Goal: Task Accomplishment & Management: Use online tool/utility

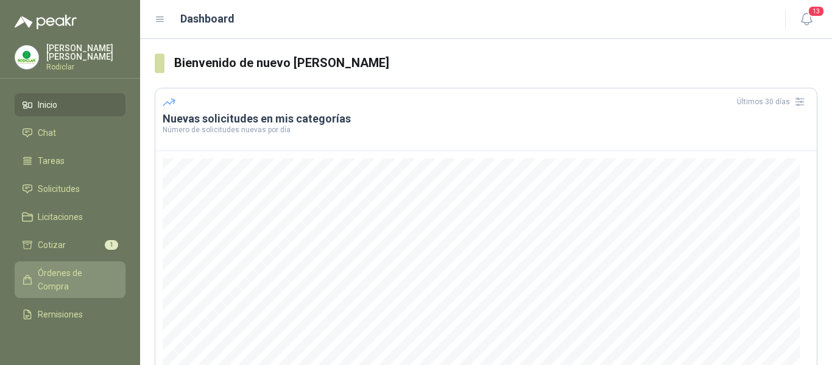
click at [51, 276] on span "Órdenes de Compra" at bounding box center [76, 279] width 76 height 27
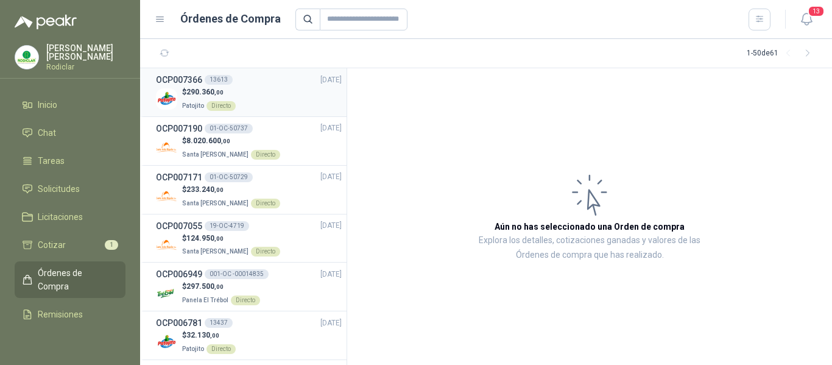
click at [269, 99] on div "$ 290.360 ,00 Patojito Directo" at bounding box center [249, 99] width 186 height 25
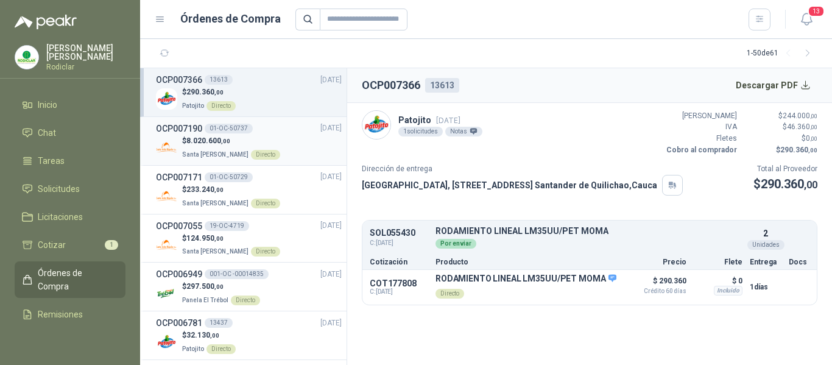
click at [280, 135] on div "$ 8.020.600 ,00 Santa [PERSON_NAME] Directo" at bounding box center [249, 147] width 186 height 25
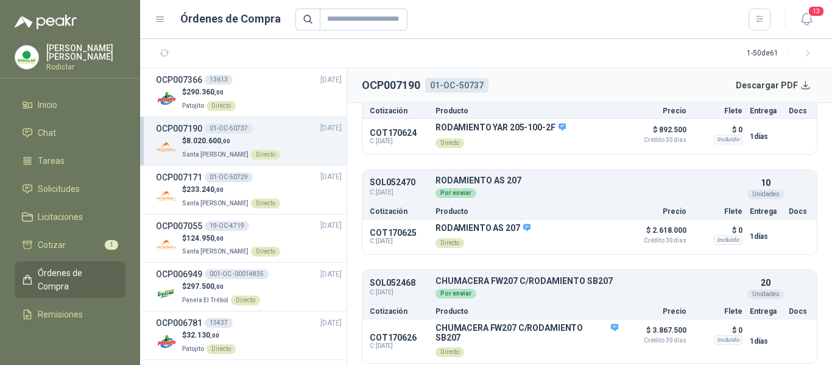
scroll to position [258, 0]
click at [285, 194] on div "$ 233.240 ,00 Santa [PERSON_NAME] Directo" at bounding box center [249, 196] width 186 height 25
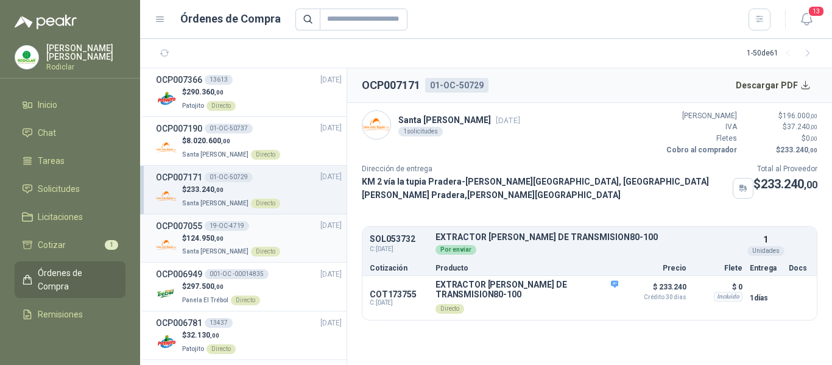
click at [273, 229] on div "OCP007055 19-OC-4719 [DATE]" at bounding box center [249, 225] width 186 height 13
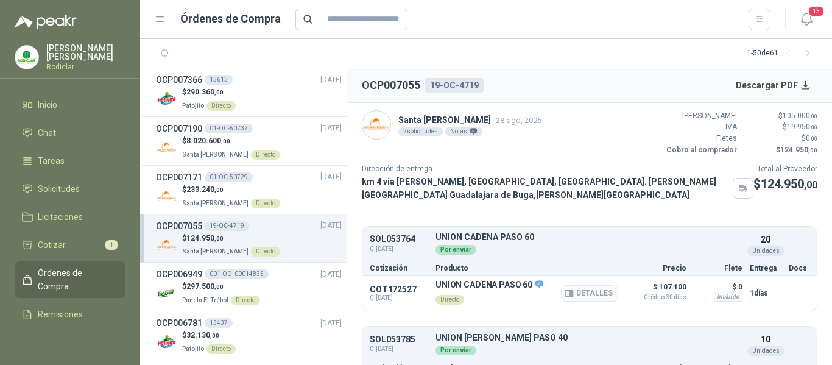
scroll to position [65, 0]
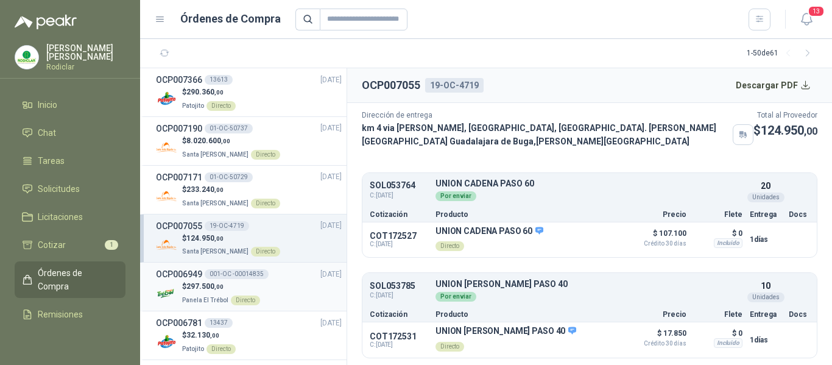
click at [302, 291] on div "$ 297.500 ,00 Panela El Trébol Directo" at bounding box center [249, 293] width 186 height 25
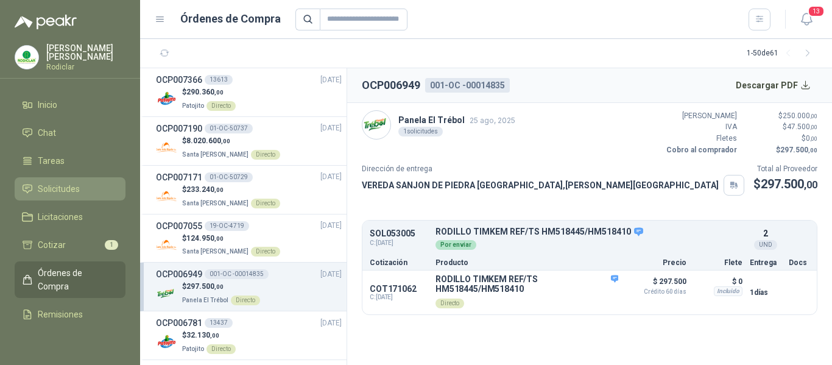
click at [58, 188] on span "Solicitudes" at bounding box center [59, 188] width 42 height 13
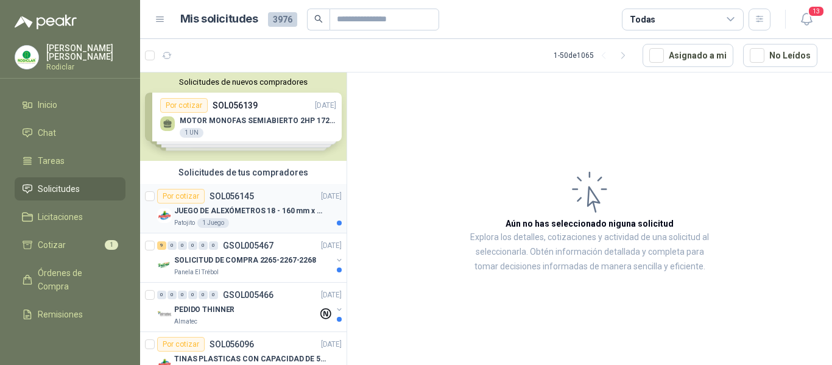
click at [264, 219] on div "Patojito 1 Juego" at bounding box center [258, 223] width 168 height 10
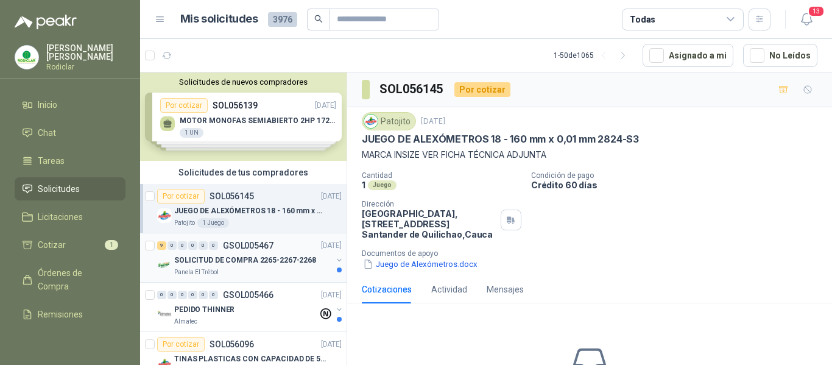
click at [286, 271] on div "Panela El Trébol" at bounding box center [253, 272] width 158 height 10
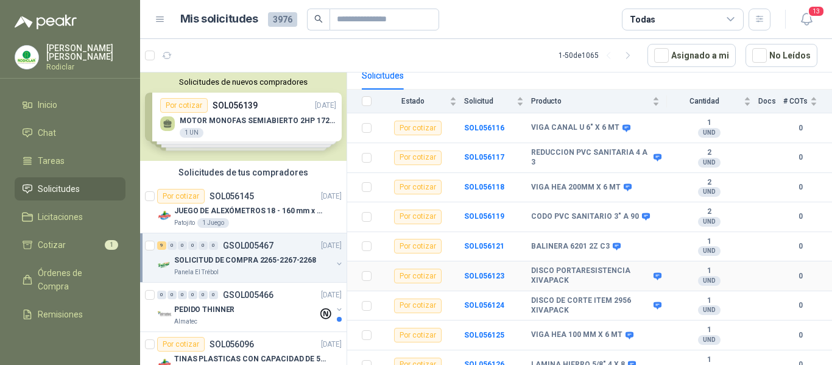
scroll to position [133, 0]
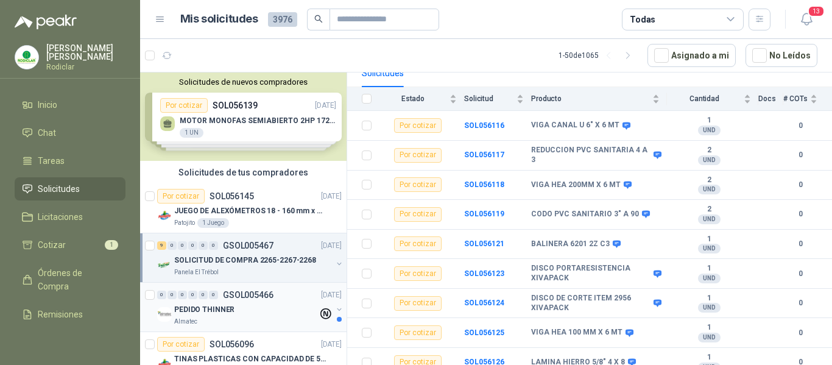
click at [282, 310] on div "PEDIDO THINNER" at bounding box center [246, 309] width 144 height 15
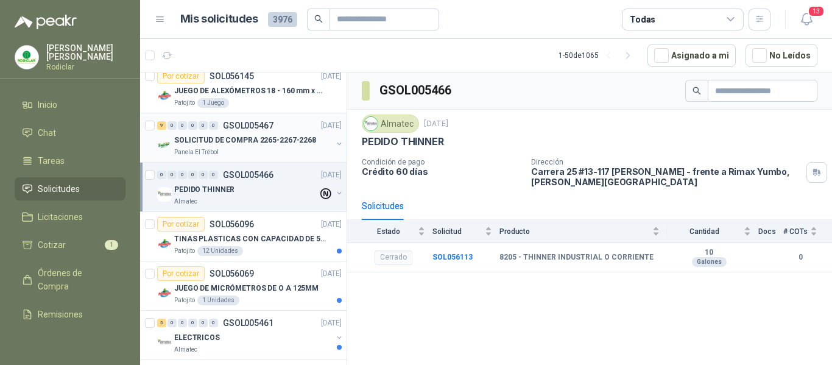
scroll to position [122, 0]
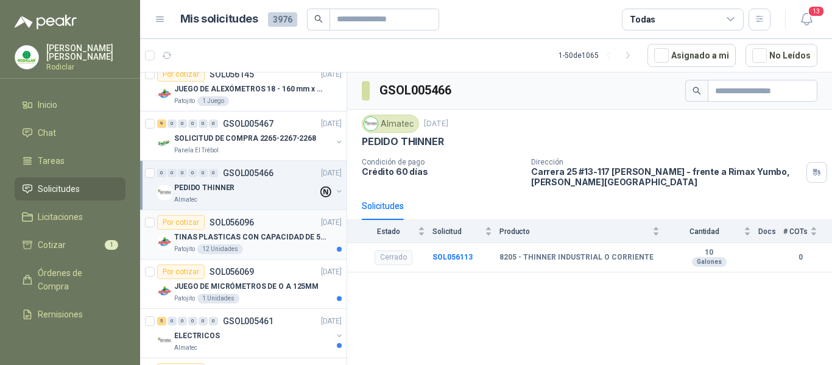
click at [287, 253] on div "Patojito 12 Unidades" at bounding box center [258, 249] width 168 height 10
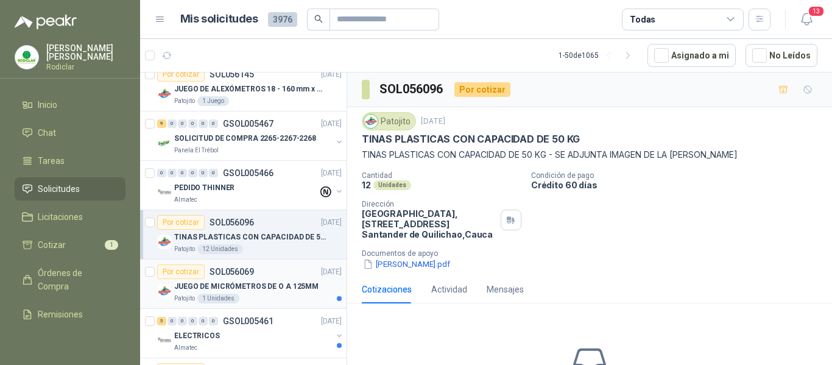
click at [299, 289] on p "JUEGO DE MICRÓMETROS DE O A 125MM" at bounding box center [246, 287] width 144 height 12
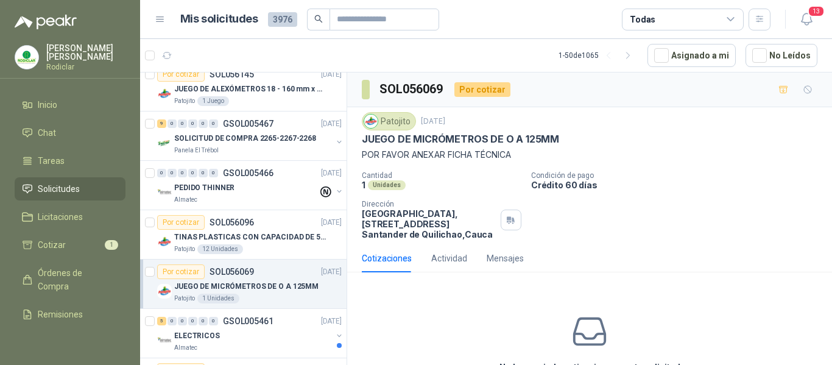
scroll to position [183, 0]
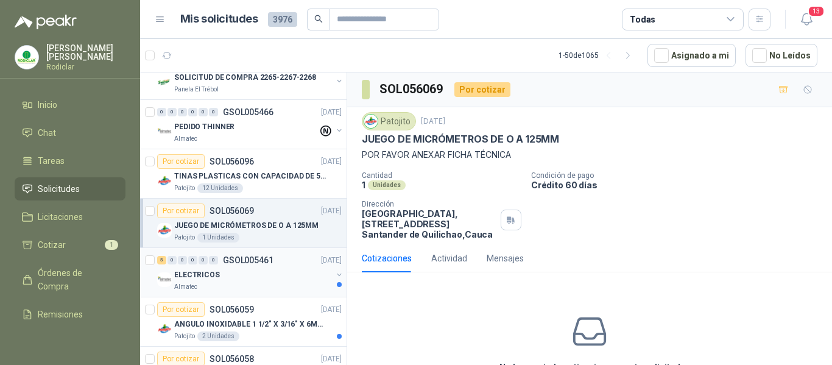
click at [297, 282] on div "Almatec" at bounding box center [253, 287] width 158 height 10
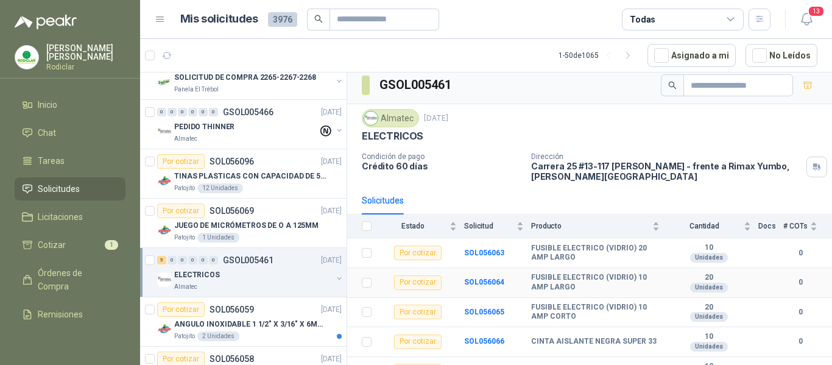
scroll to position [23, 0]
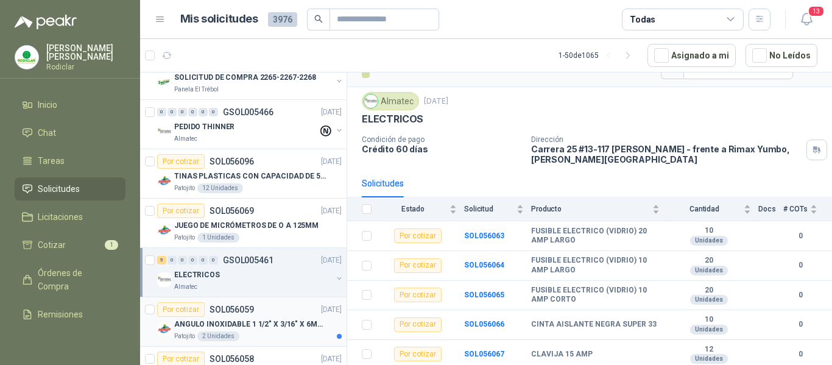
click at [295, 334] on div "Patojito 2 Unidades" at bounding box center [258, 336] width 168 height 10
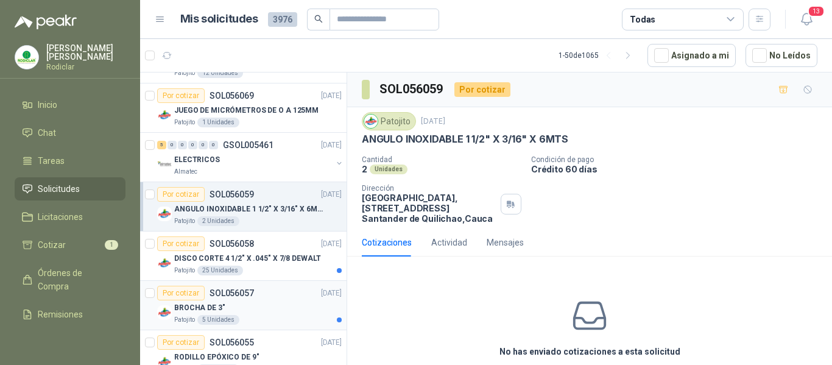
scroll to position [305, 0]
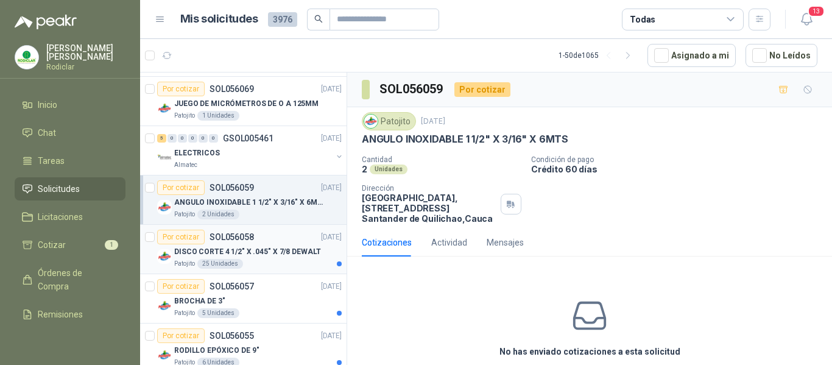
click at [286, 264] on div "Patojito 25 Unidades" at bounding box center [258, 264] width 168 height 10
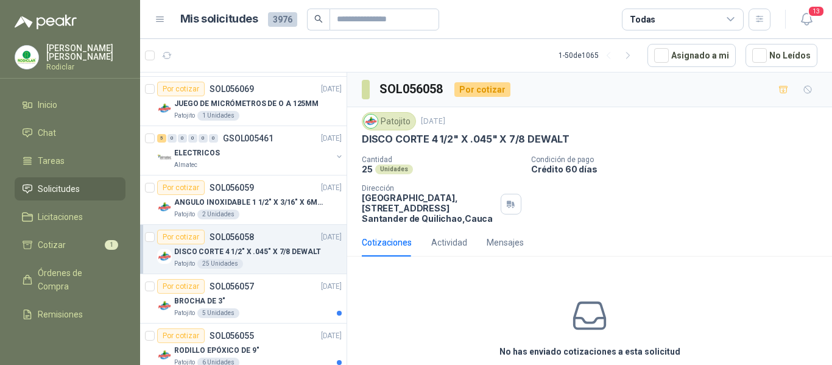
scroll to position [366, 0]
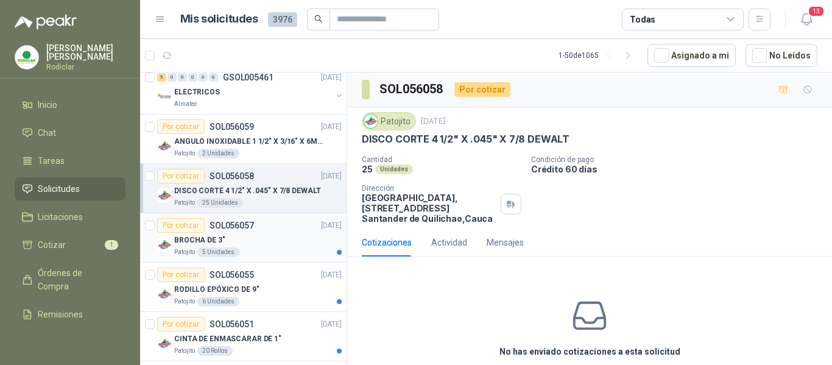
click at [274, 250] on div "Patojito 5 Unidades" at bounding box center [258, 252] width 168 height 10
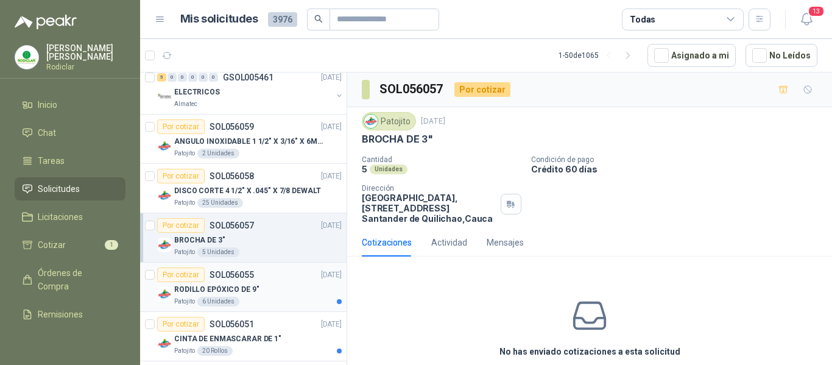
click at [279, 283] on div "RODILLO EPÓXICO DE 9"" at bounding box center [258, 289] width 168 height 15
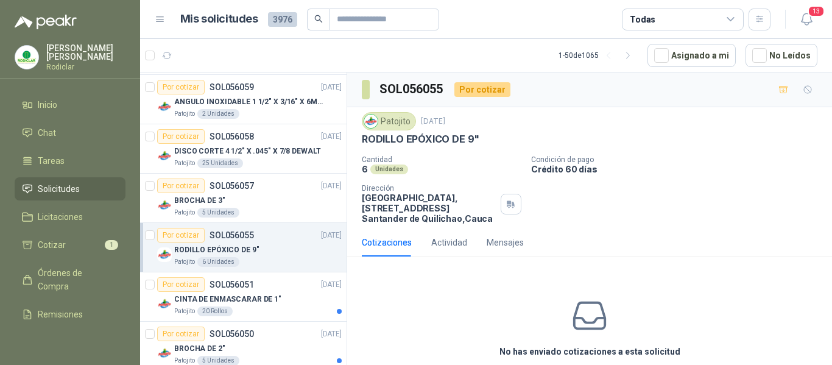
scroll to position [427, 0]
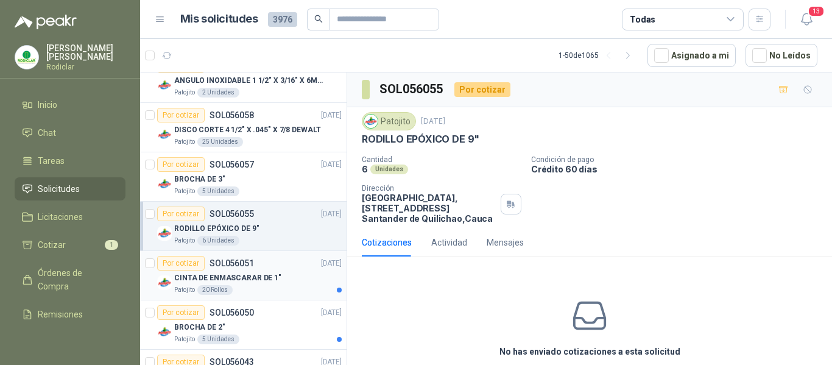
click at [282, 280] on div "CINTA DE ENMASCARAR DE 1"" at bounding box center [258, 278] width 168 height 15
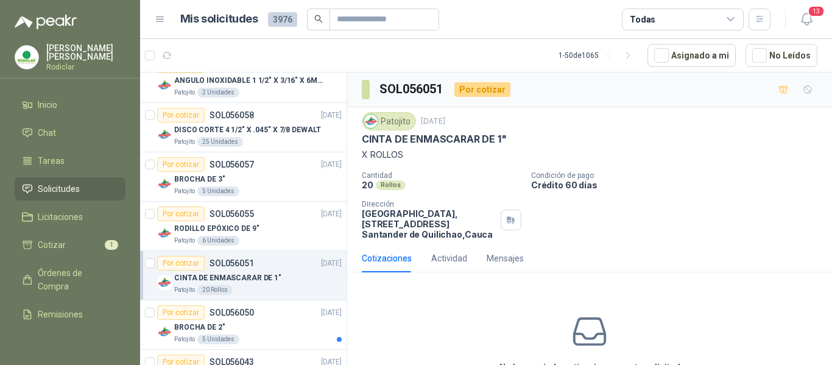
scroll to position [487, 0]
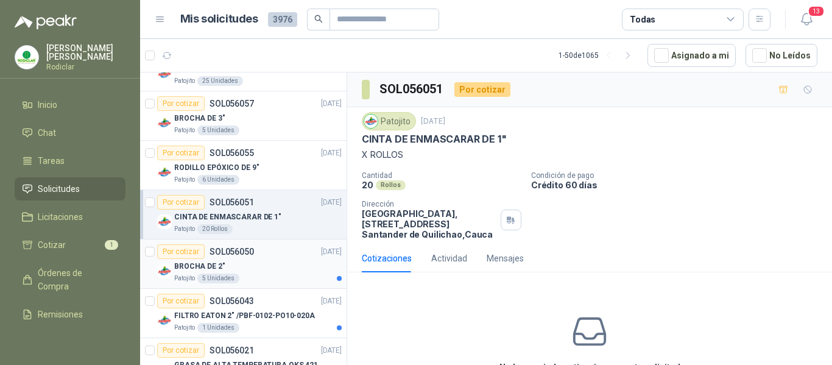
click at [283, 274] on div "Patojito 5 Unidades" at bounding box center [258, 279] width 168 height 10
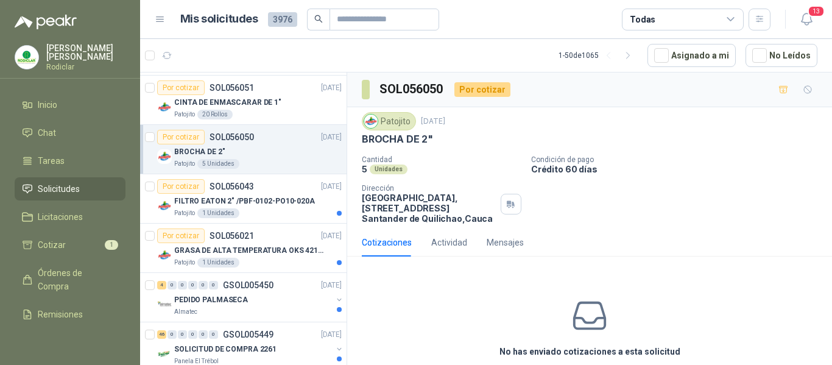
scroll to position [609, 0]
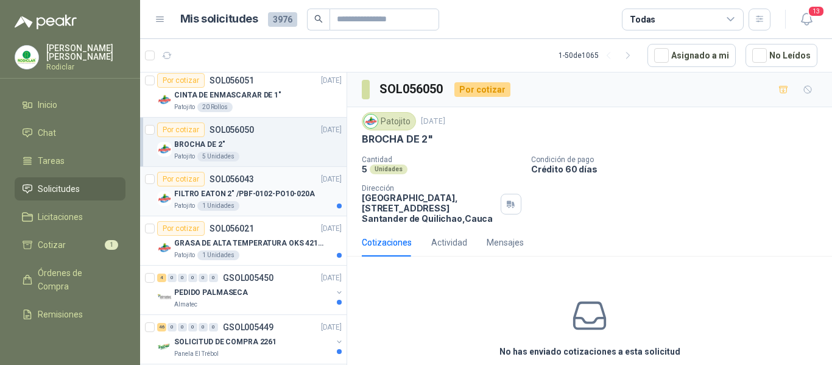
click at [288, 211] on article "Por cotizar SOL056043 [DATE] FILTRO [PERSON_NAME] 2" /PBF-0102-PO10-020A Patoji…" at bounding box center [243, 191] width 207 height 49
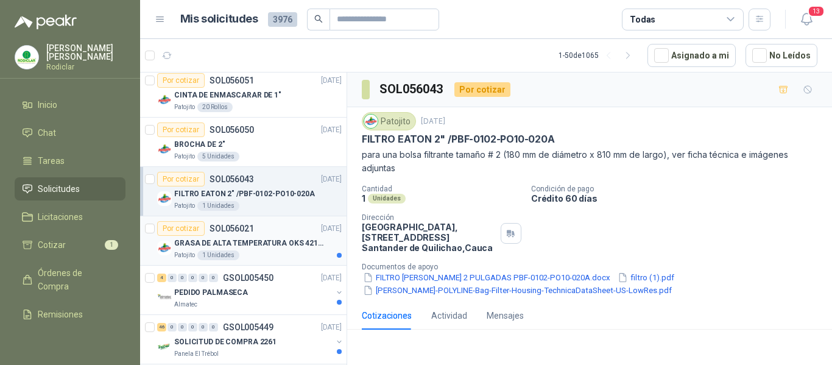
click at [280, 245] on p "GRASA DE ALTA TEMPERATURA OKS 4210 X 5 KG" at bounding box center [250, 244] width 152 height 12
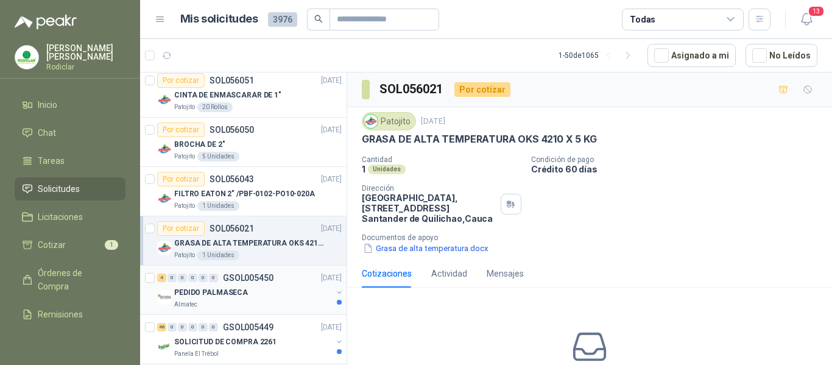
click at [290, 288] on div "PEDIDO PALMASECA" at bounding box center [253, 292] width 158 height 15
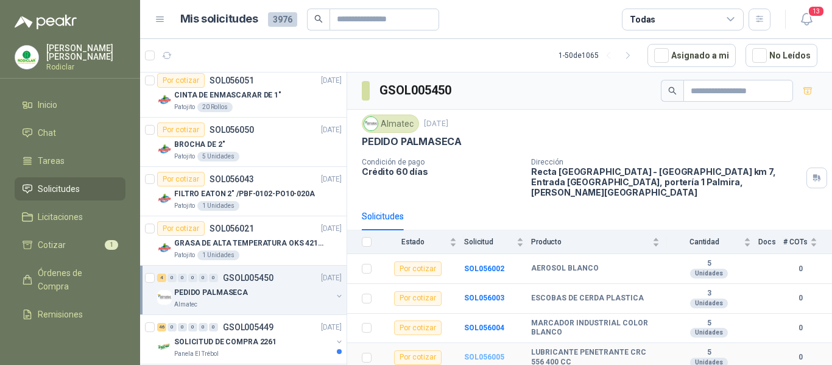
click at [476, 353] on b "SOL056005" at bounding box center [484, 357] width 40 height 9
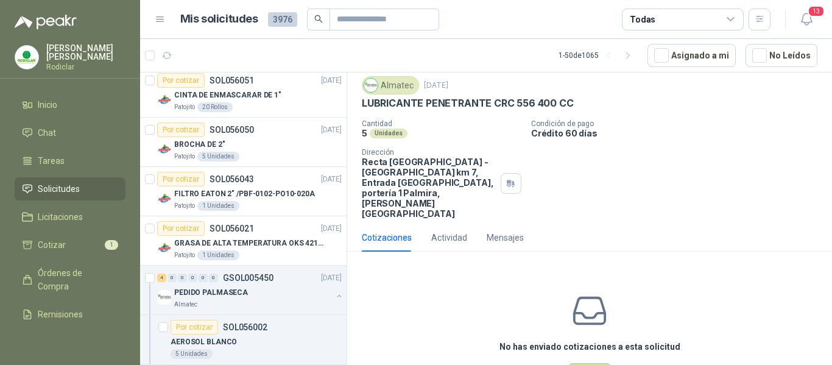
scroll to position [63, 0]
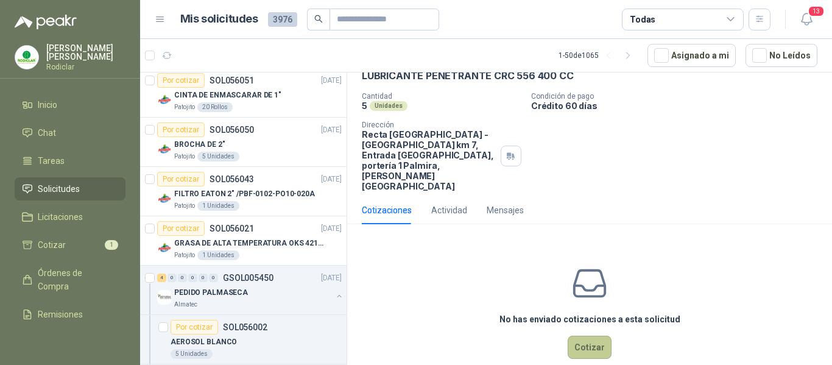
click at [582, 336] on button "Cotizar" at bounding box center [590, 347] width 44 height 23
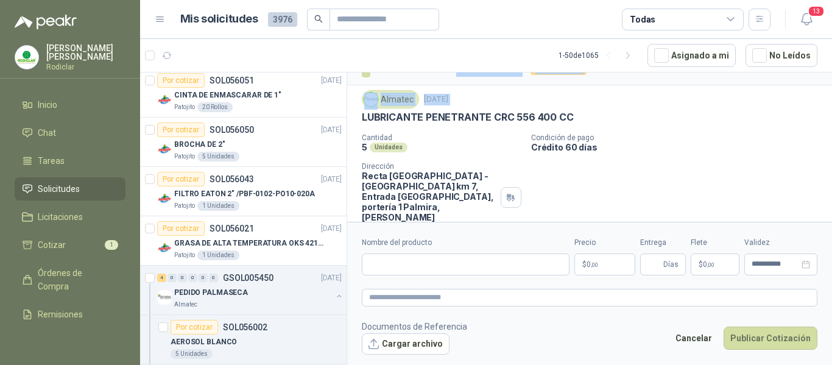
scroll to position [0, 0]
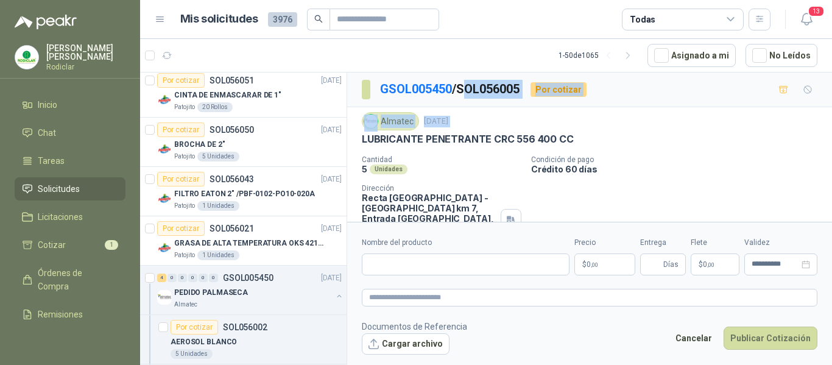
drag, startPoint x: 363, startPoint y: 85, endPoint x: 466, endPoint y: 102, distance: 104.5
click at [473, 83] on div "GSOL005450 / SOL056005 Por cotizar Almatec [DATE] LUBRICANTE PENETRANTE CRC 556…" at bounding box center [589, 185] width 485 height 225
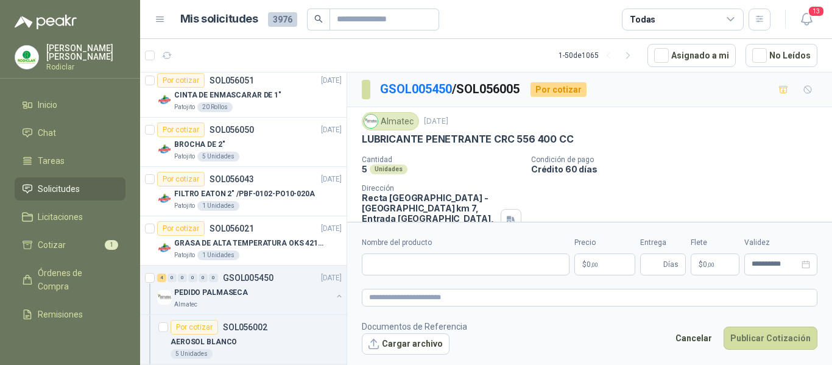
click at [391, 148] on div "Almatec [DATE] LUBRICANTE PENETRANTE CRC 556 400 CC Cantidad 5 Unidades Condici…" at bounding box center [590, 183] width 456 height 143
drag, startPoint x: 361, startPoint y: 139, endPoint x: 572, endPoint y: 141, distance: 210.8
click at [572, 141] on div "Almatec [DATE] LUBRICANTE PENETRANTE CRC 556 400 CC Cantidad 5 Unidades Condici…" at bounding box center [589, 183] width 485 height 152
copy p "LUBRICANTE PENETRANTE CRC 556 400 CC"
click at [396, 263] on input "Nombre del producto" at bounding box center [466, 264] width 208 height 22
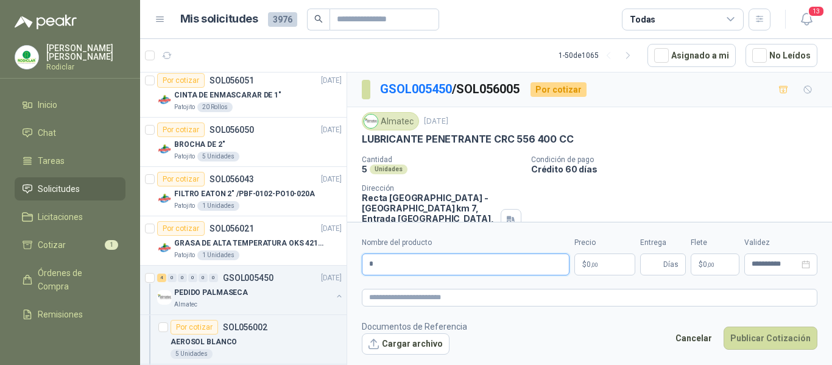
type input "*"
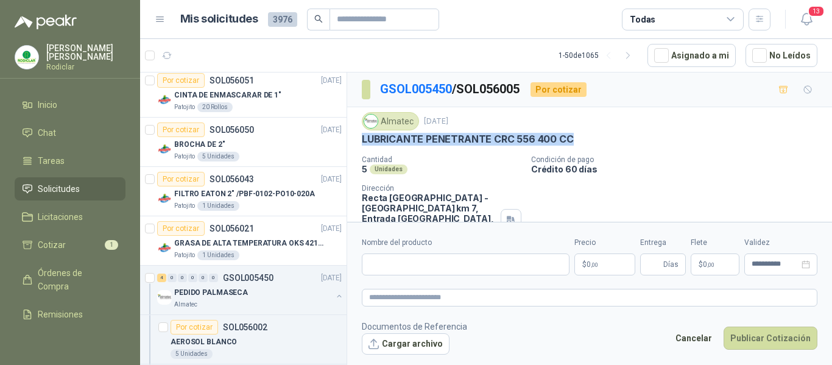
drag, startPoint x: 363, startPoint y: 140, endPoint x: 578, endPoint y: 138, distance: 215.1
click at [578, 138] on div "LUBRICANTE PENETRANTE CRC 556 400 CC" at bounding box center [590, 139] width 456 height 13
copy p "LUBRICANTE PENETRANTE CRC 556 400 CC"
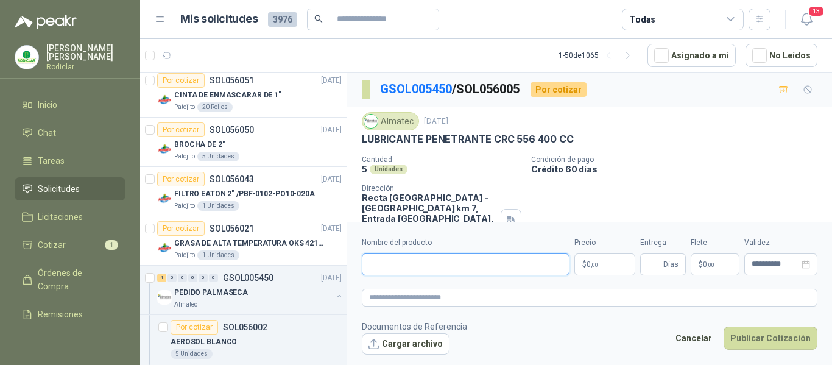
click at [385, 266] on input "Nombre del producto" at bounding box center [466, 264] width 208 height 22
paste input "**********"
type input "**********"
click at [380, 299] on textarea at bounding box center [590, 298] width 456 height 18
paste textarea "**********"
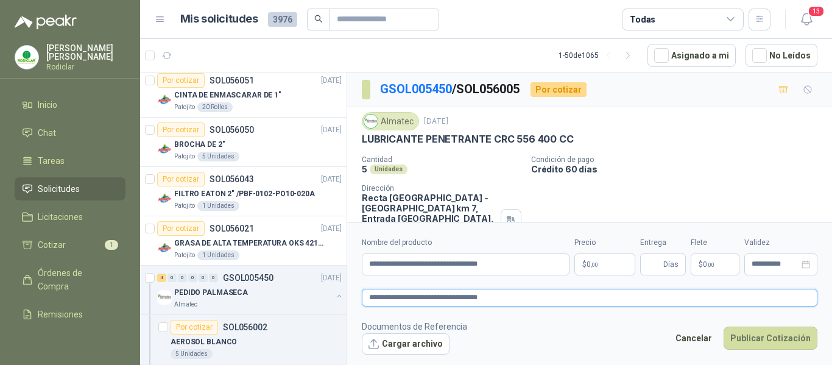
type textarea "**********"
click at [603, 260] on p "$ 0 ,00" at bounding box center [605, 264] width 61 height 22
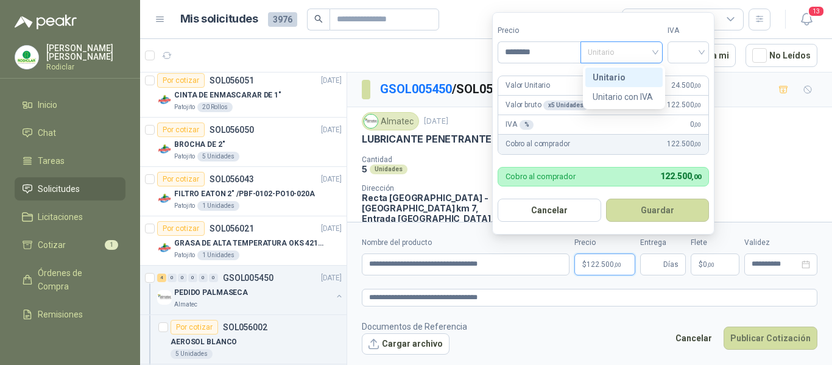
click at [656, 49] on span "Unitario" at bounding box center [622, 52] width 68 height 18
type input "********"
click at [620, 73] on div "Unitario" at bounding box center [624, 77] width 63 height 13
click at [692, 49] on input "search" at bounding box center [688, 51] width 27 height 18
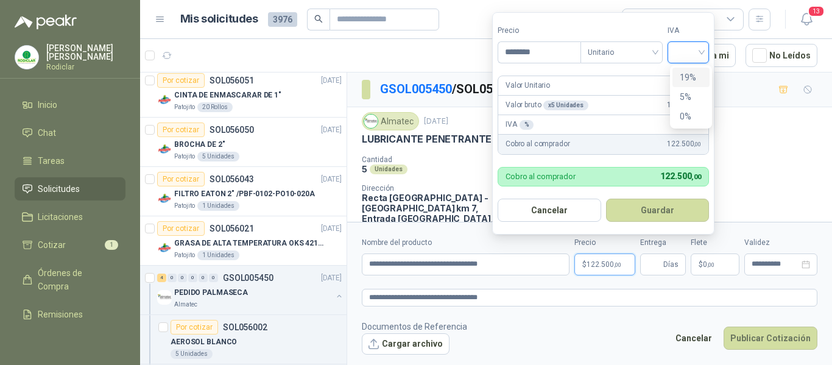
drag, startPoint x: 688, startPoint y: 74, endPoint x: 688, endPoint y: 94, distance: 20.7
click at [688, 74] on div "19%" at bounding box center [691, 77] width 23 height 13
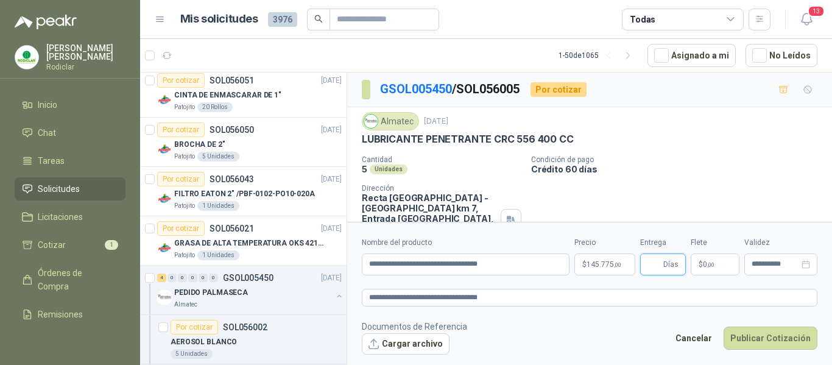
click at [651, 264] on input "Entrega" at bounding box center [654, 264] width 13 height 21
type input "*"
click at [756, 346] on button "Publicar Cotización" at bounding box center [771, 338] width 94 height 23
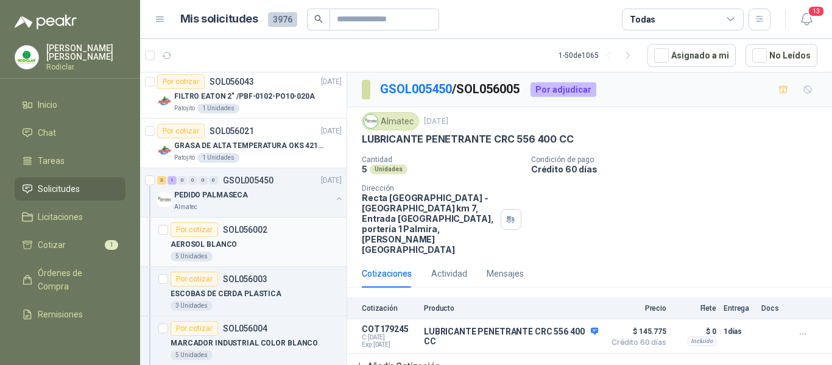
scroll to position [731, 0]
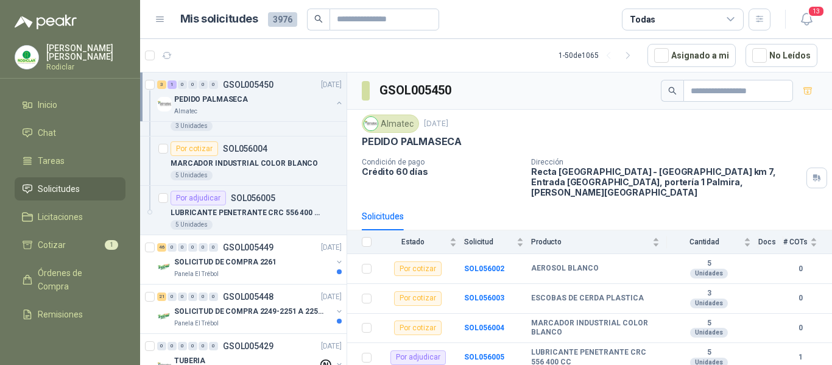
scroll to position [914, 0]
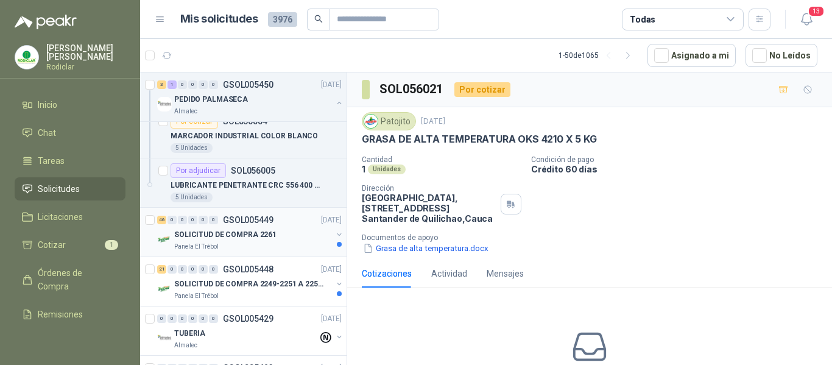
click at [269, 231] on p "SOLICITUD DE COMPRA 2261" at bounding box center [225, 235] width 102 height 12
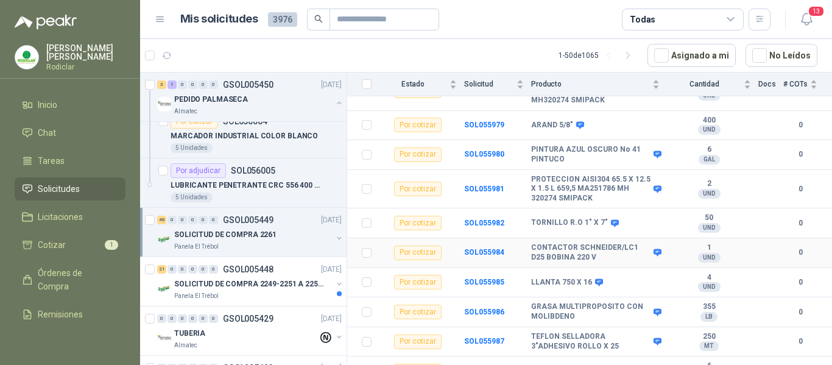
scroll to position [665, 0]
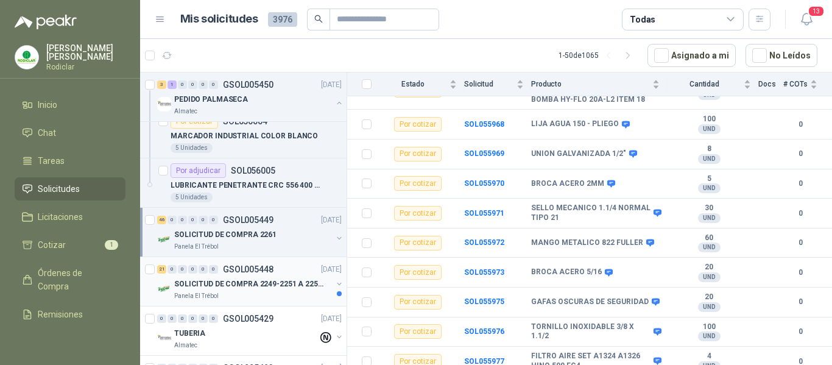
click at [241, 282] on p "SOLICITUD DE COMPRA 2249-2251 A 2256-2258 Y 2262" at bounding box center [250, 284] width 152 height 12
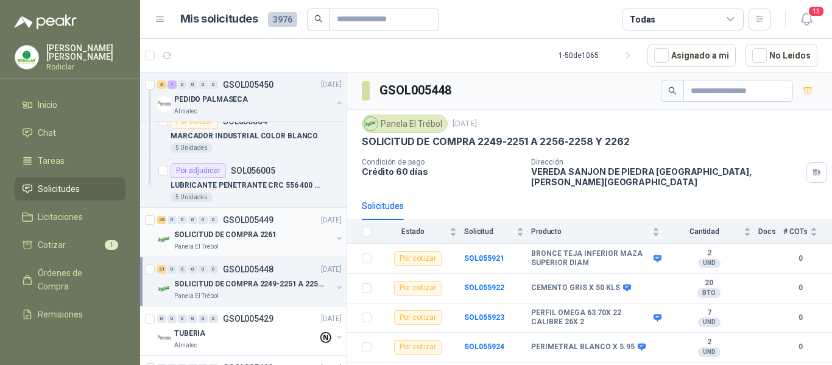
click at [264, 225] on div "46 0 0 0 0 0 GSOL005449 [DATE]" at bounding box center [250, 220] width 187 height 15
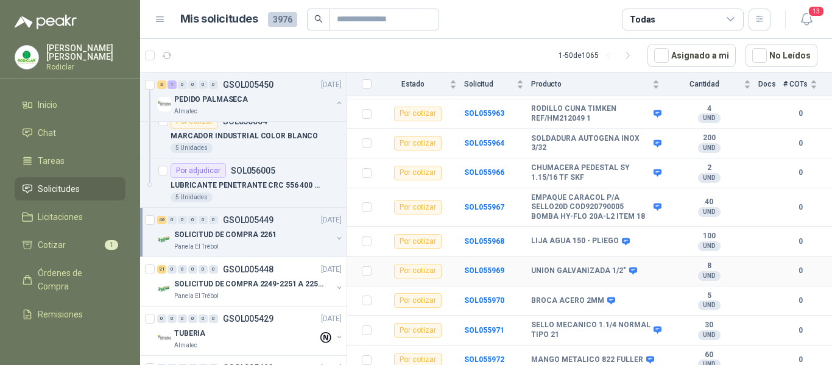
scroll to position [487, 0]
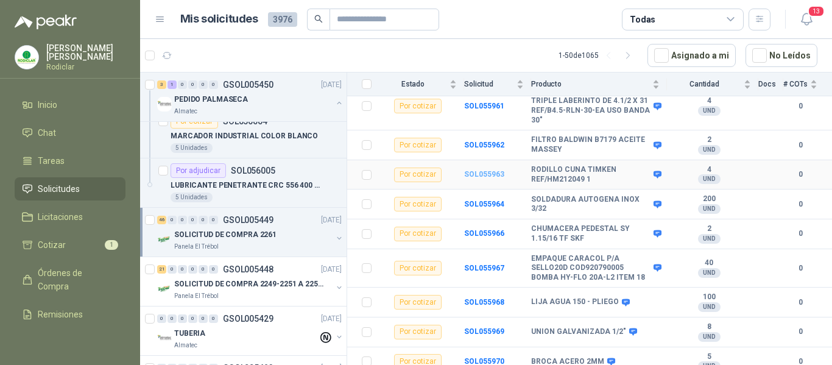
click at [486, 170] on b "SOL055963" at bounding box center [484, 174] width 40 height 9
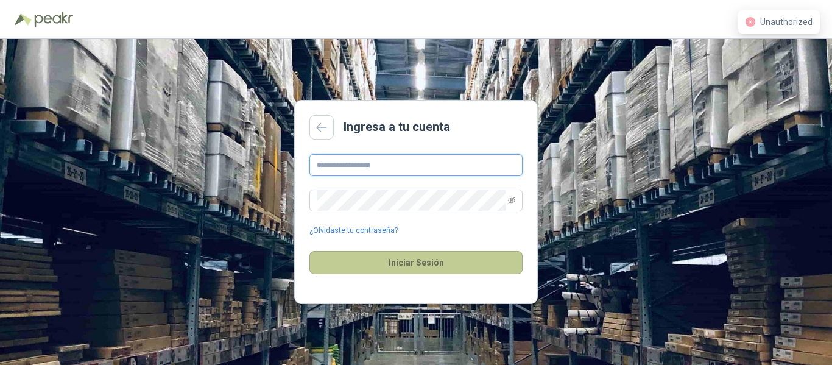
type input "**********"
click at [437, 260] on button "Iniciar Sesión" at bounding box center [416, 262] width 213 height 23
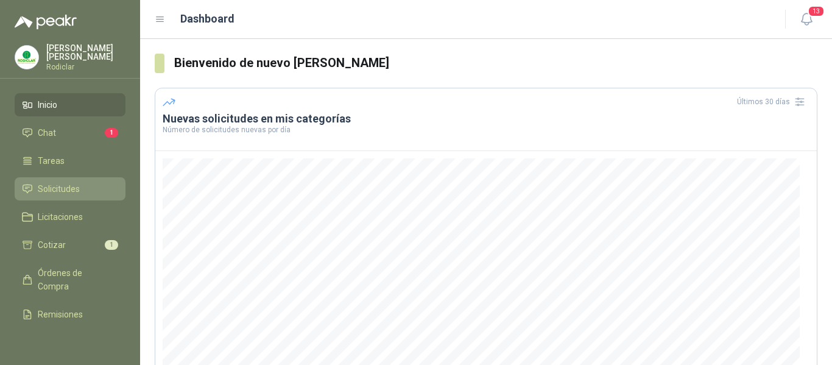
click at [56, 189] on span "Solicitudes" at bounding box center [59, 188] width 42 height 13
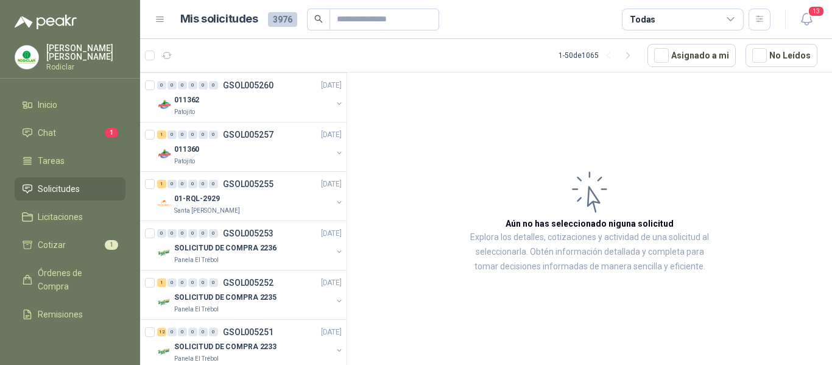
scroll to position [2309, 0]
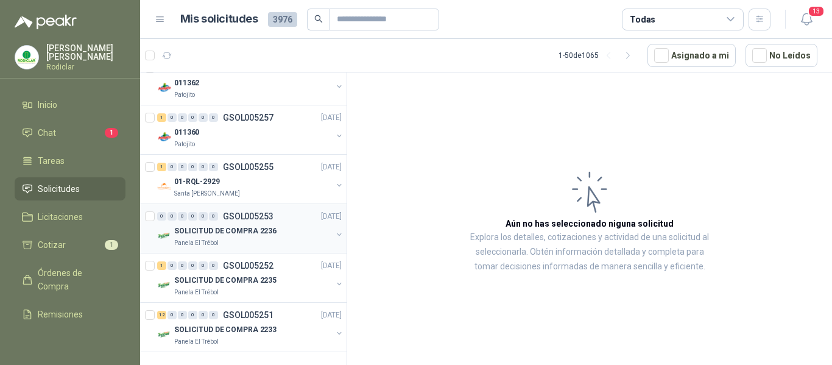
click at [250, 225] on p "SOLICITUD DE COMPRA 2236" at bounding box center [225, 231] width 102 height 12
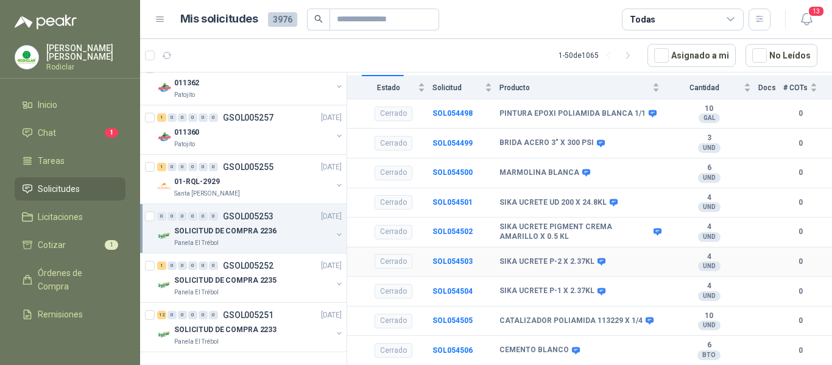
scroll to position [161, 0]
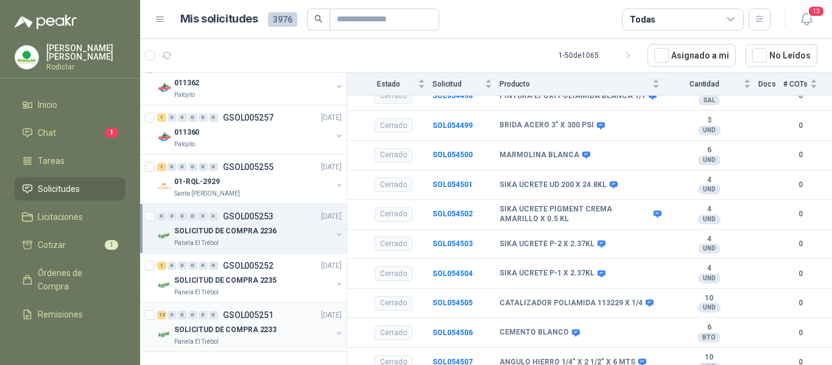
click at [280, 322] on div "SOLICITUD DE COMPRA 2233" at bounding box center [253, 329] width 158 height 15
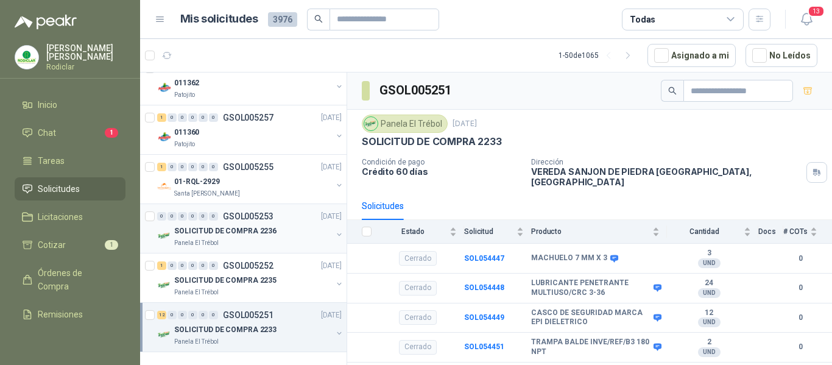
click at [259, 227] on div "SOLICITUD DE COMPRA 2236" at bounding box center [253, 231] width 158 height 15
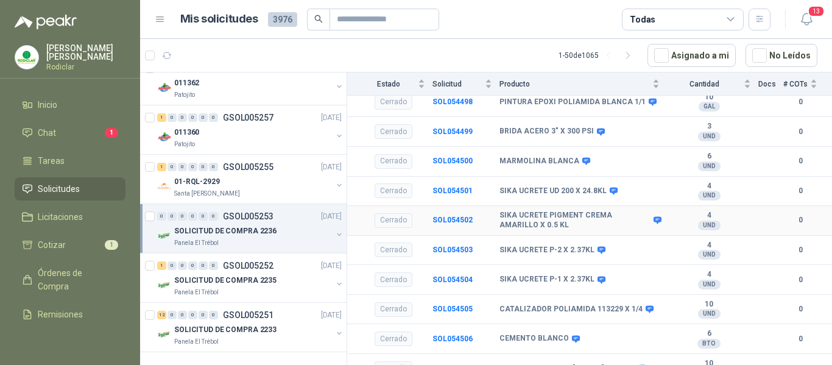
scroll to position [161, 0]
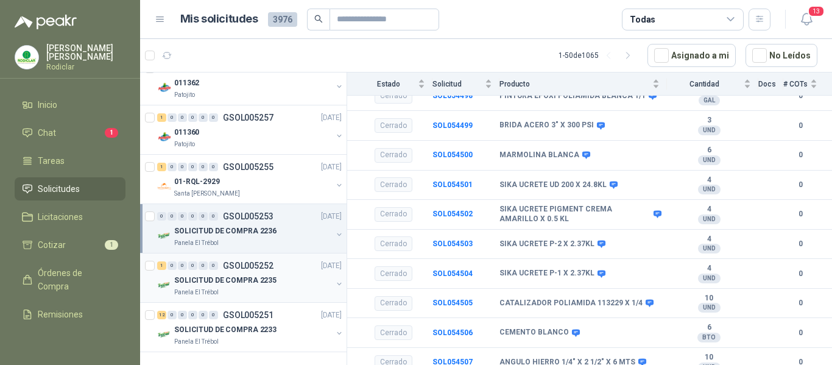
click at [222, 275] on p "SOLICITUD DE COMPRA 2235" at bounding box center [225, 281] width 102 height 12
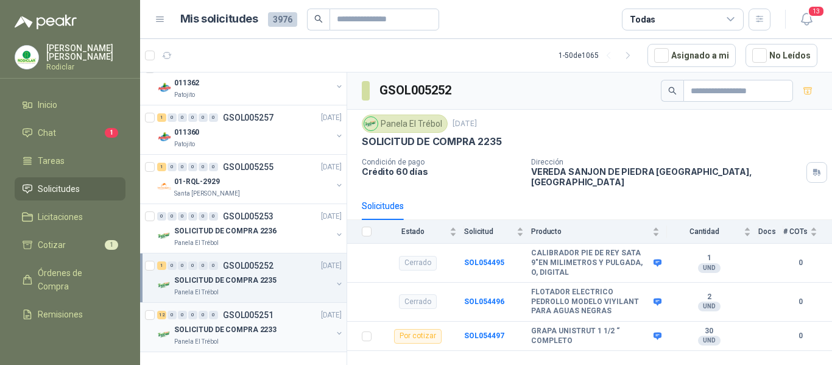
click at [261, 324] on p "SOLICITUD DE COMPRA 2233" at bounding box center [225, 330] width 102 height 12
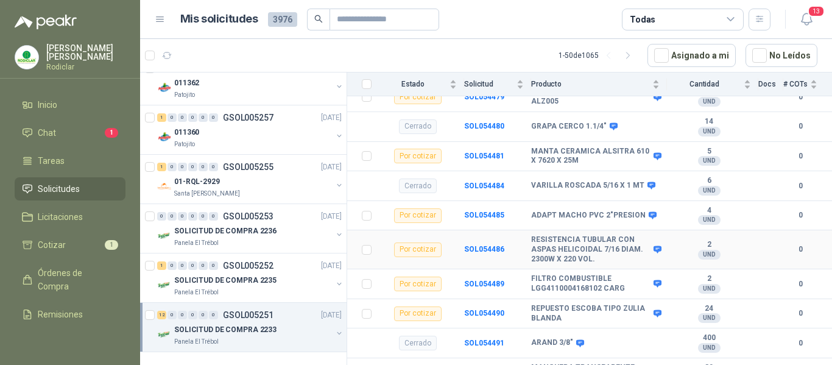
scroll to position [823, 0]
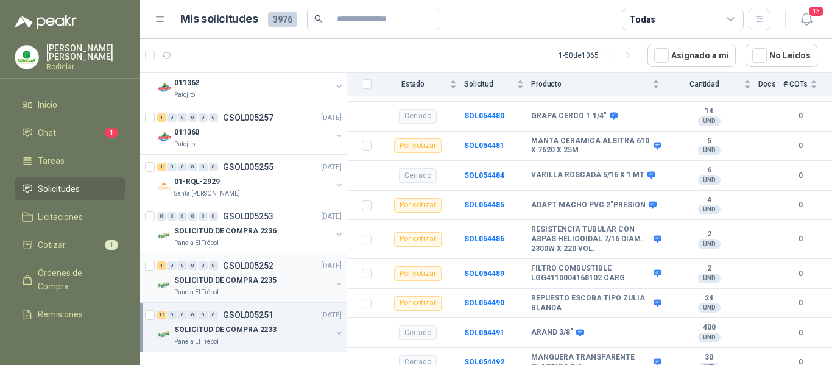
click at [263, 288] on div "Panela El Trébol" at bounding box center [253, 293] width 158 height 10
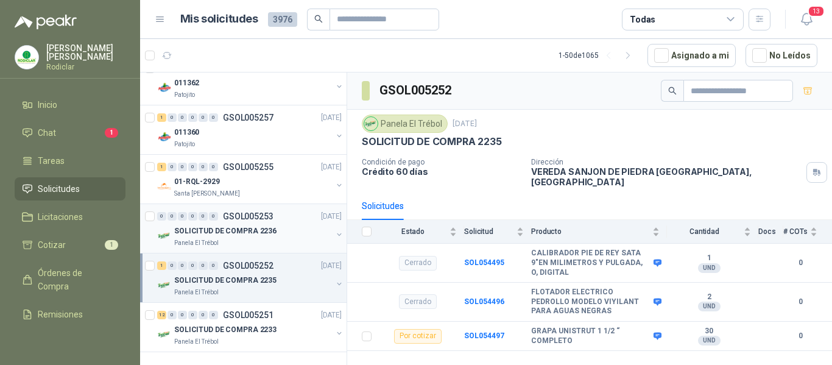
click at [257, 238] on div "Panela El Trébol" at bounding box center [253, 243] width 158 height 10
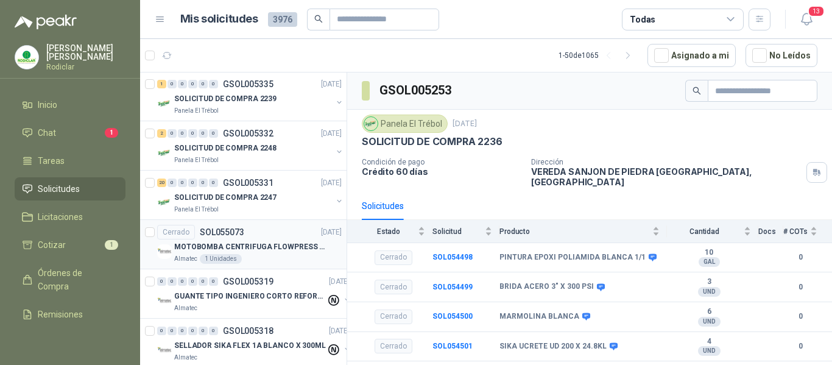
scroll to position [1334, 0]
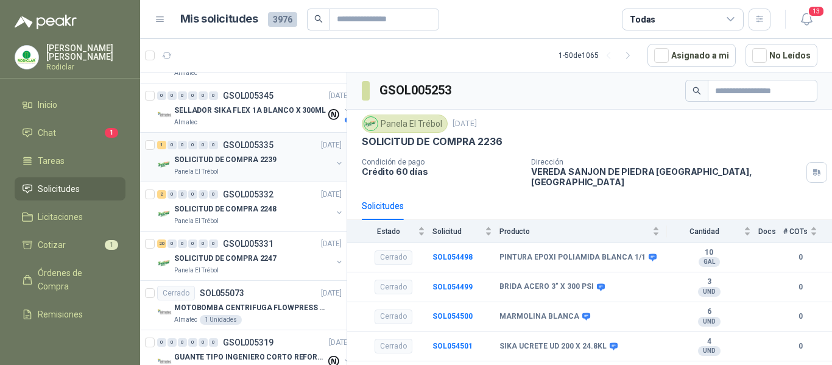
click at [277, 167] on div "Panela El Trébol" at bounding box center [253, 172] width 158 height 10
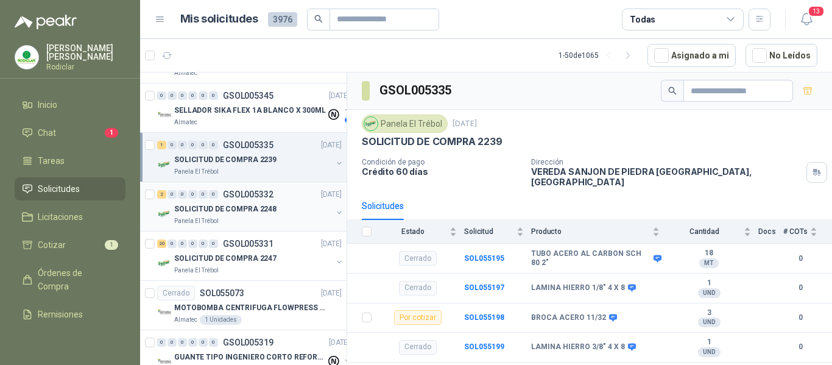
click at [289, 214] on div "SOLICITUD DE COMPRA 2248" at bounding box center [253, 209] width 158 height 15
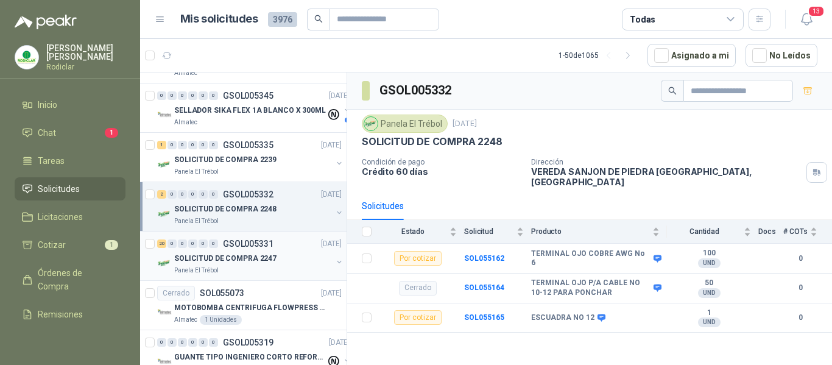
click at [282, 263] on div "SOLICITUD DE COMPRA 2247" at bounding box center [253, 258] width 158 height 15
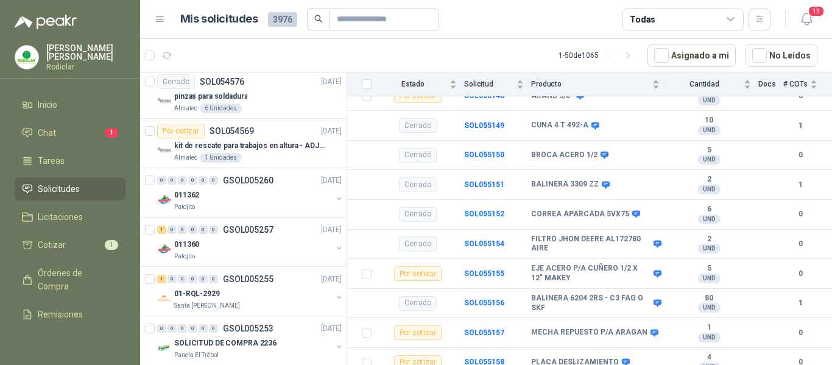
scroll to position [2248, 0]
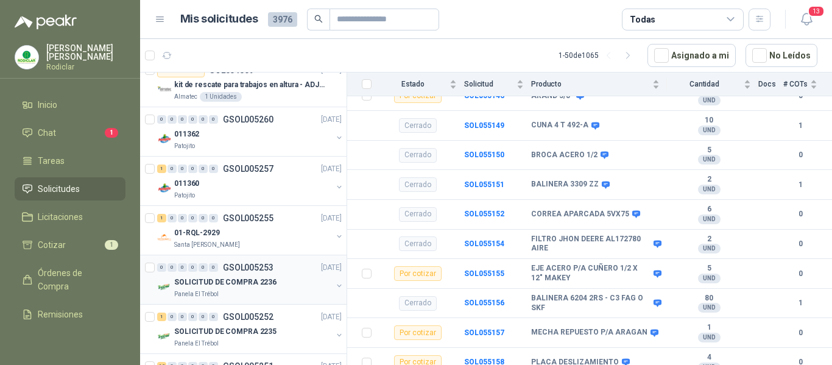
click at [271, 290] on div "Panela El Trébol" at bounding box center [253, 294] width 158 height 10
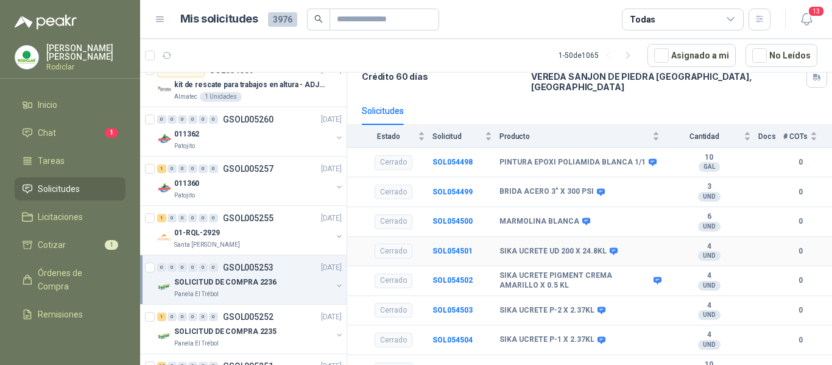
scroll to position [161, 0]
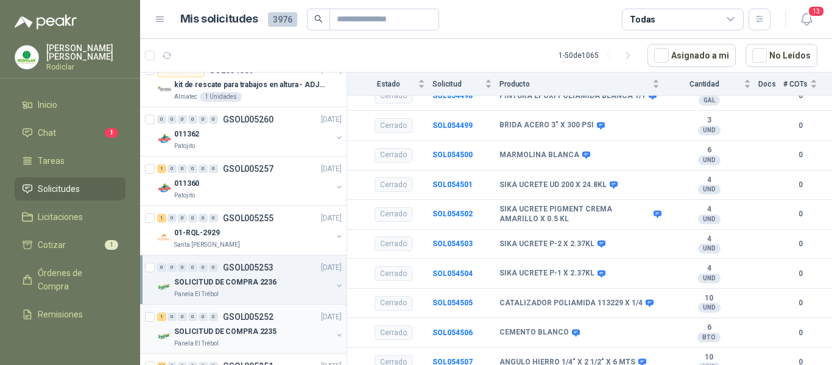
click at [289, 339] on div "Panela El Trébol" at bounding box center [253, 344] width 158 height 10
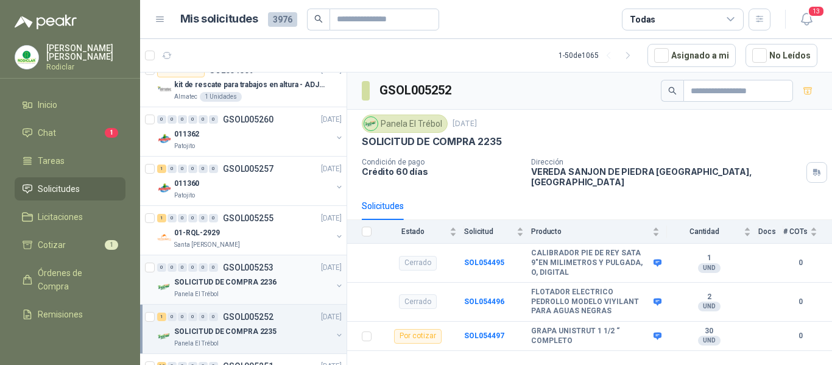
scroll to position [2309, 0]
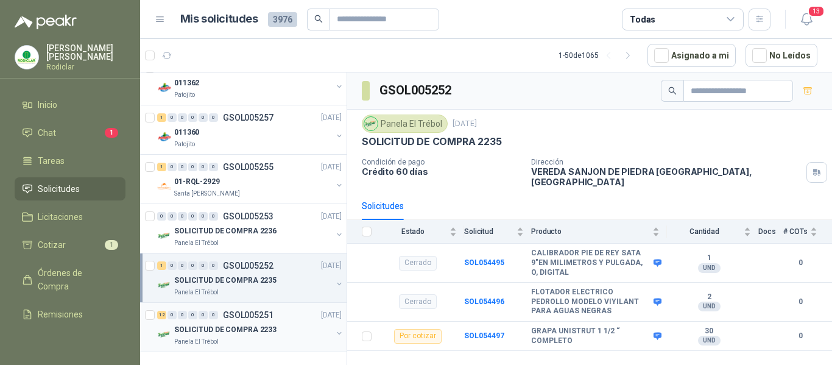
click at [285, 325] on div "SOLICITUD DE COMPRA 2233" at bounding box center [253, 329] width 158 height 15
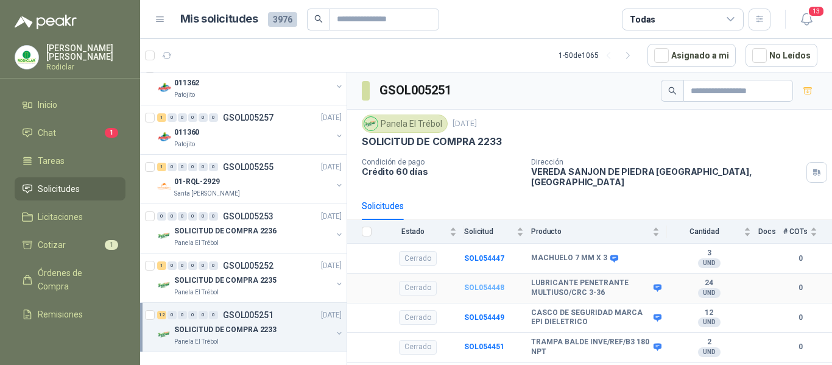
click at [483, 283] on b "SOL054448" at bounding box center [484, 287] width 40 height 9
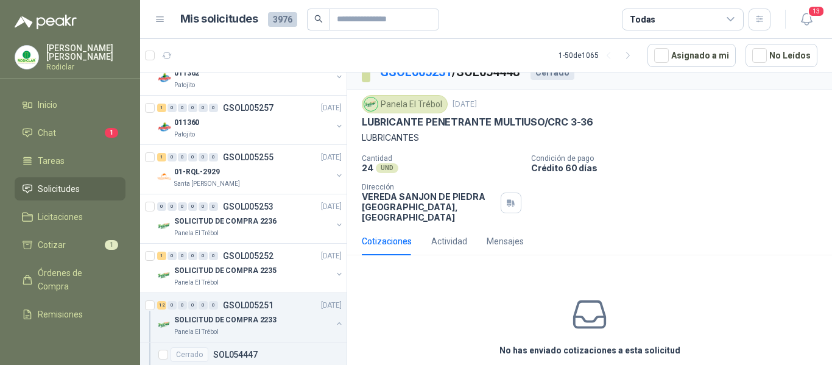
scroll to position [25, 0]
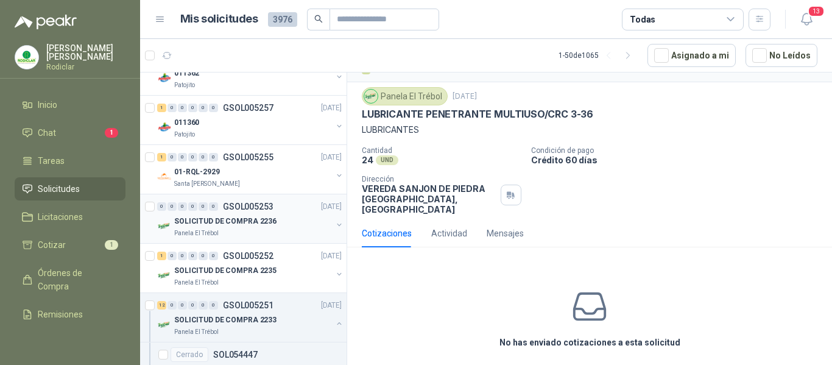
click at [215, 226] on p "SOLICITUD DE COMPRA 2236" at bounding box center [225, 222] width 102 height 12
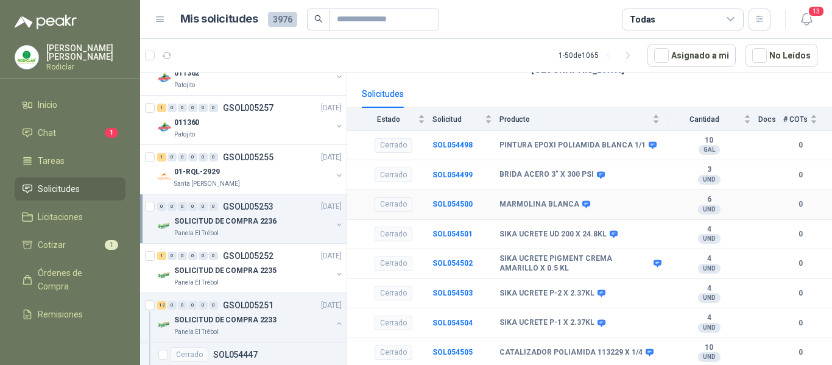
scroll to position [122, 0]
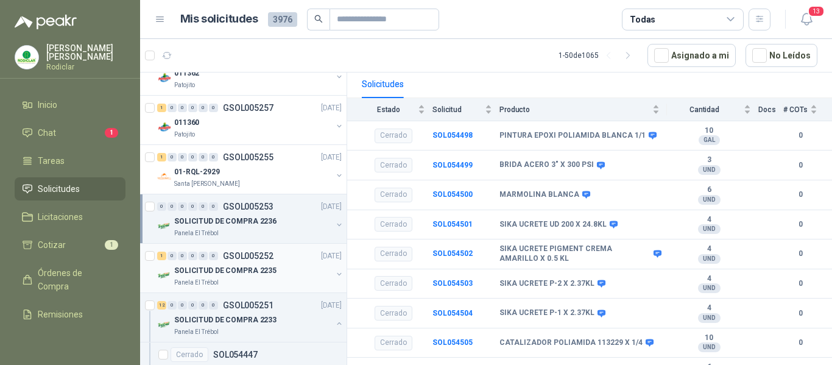
click at [256, 260] on p "GSOL005252" at bounding box center [248, 256] width 51 height 9
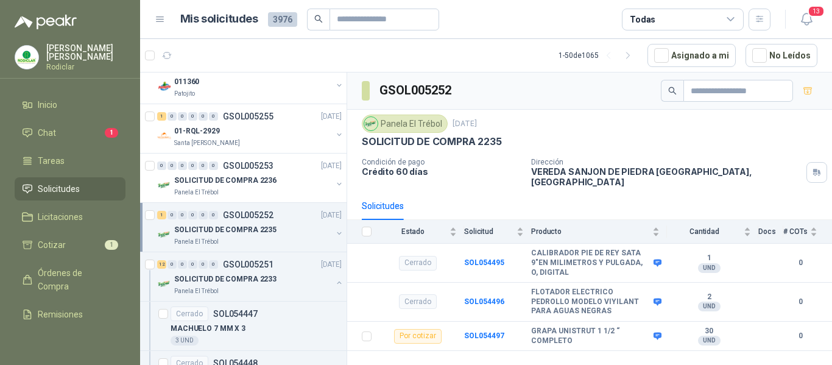
scroll to position [2370, 0]
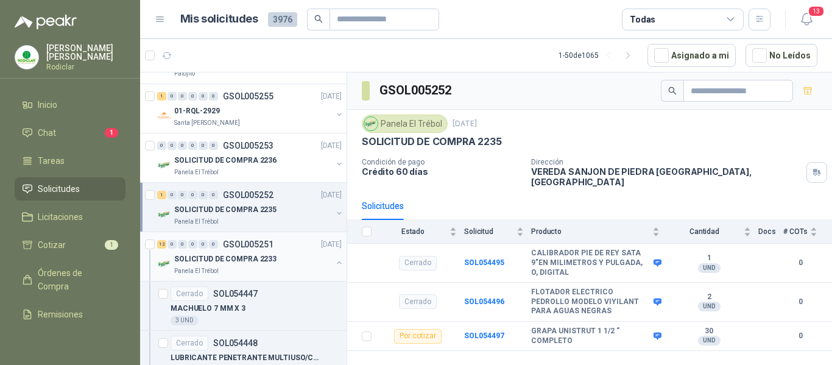
click at [260, 267] on div "Panela El Trébol" at bounding box center [253, 271] width 158 height 10
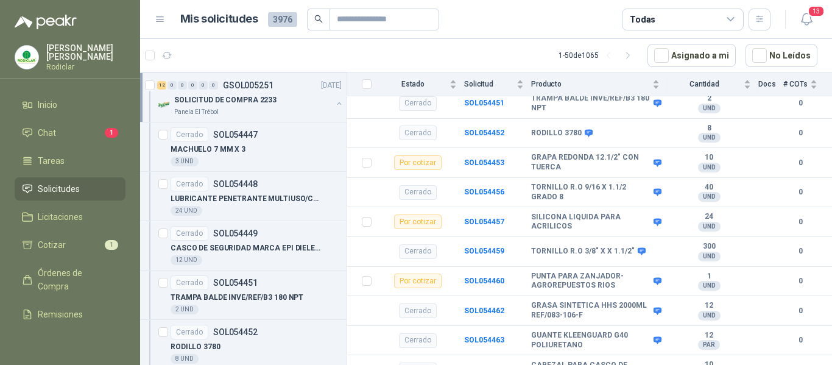
scroll to position [2553, 0]
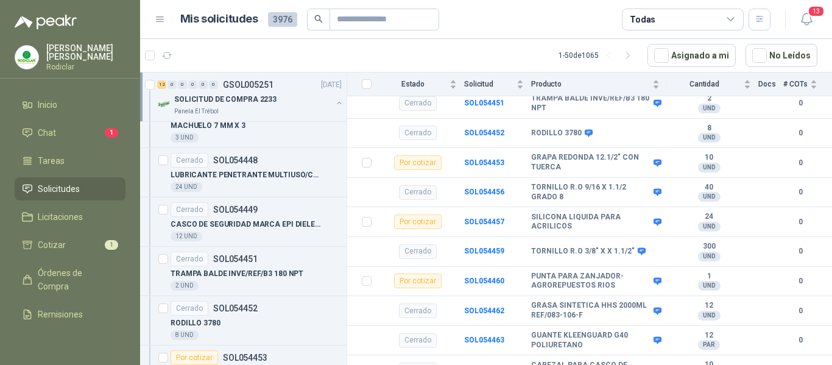
click at [49, 188] on span "Solicitudes" at bounding box center [59, 188] width 42 height 13
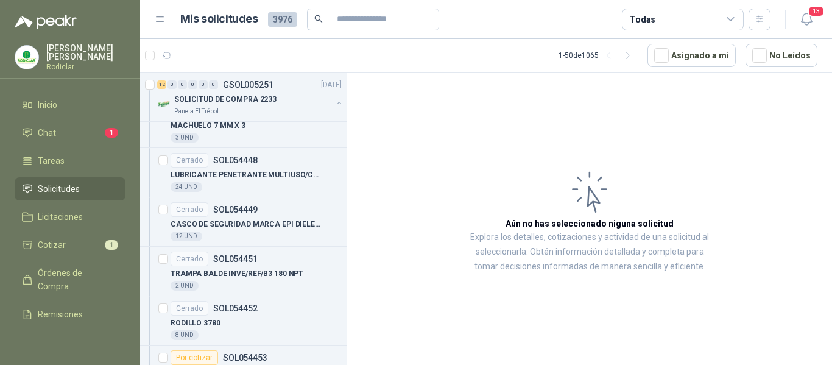
click at [49, 188] on span "Solicitudes" at bounding box center [59, 188] width 42 height 13
